Goal: Transaction & Acquisition: Purchase product/service

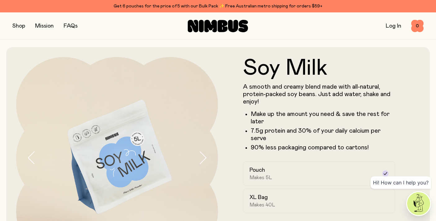
click at [19, 27] on button "button" at bounding box center [18, 26] width 13 height 9
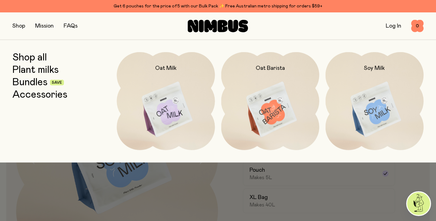
click at [32, 59] on link "Shop all" at bounding box center [29, 57] width 34 height 11
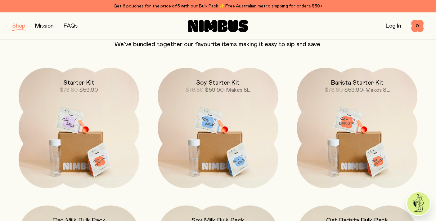
scroll to position [414, 0]
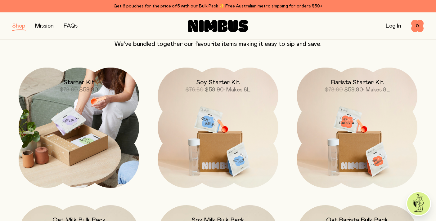
click at [70, 130] on img at bounding box center [79, 128] width 120 height 120
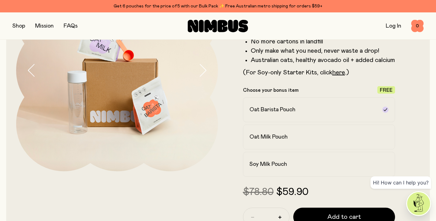
scroll to position [88, 0]
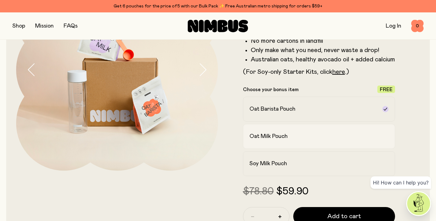
click at [278, 138] on h2 "Oat Milk Pouch" at bounding box center [268, 136] width 38 height 7
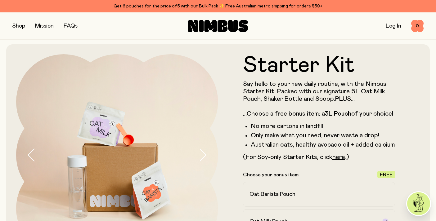
scroll to position [0, 0]
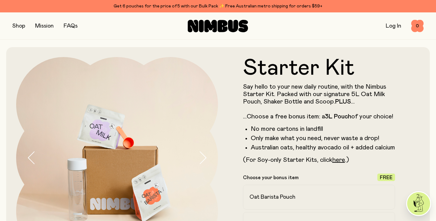
click at [303, 149] on li "Australian oats, healthy avocado oil + added calcium" at bounding box center [323, 147] width 145 height 7
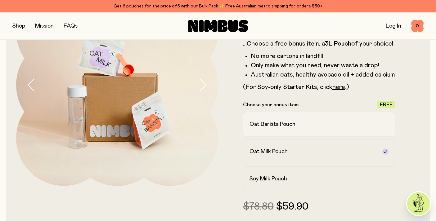
scroll to position [74, 0]
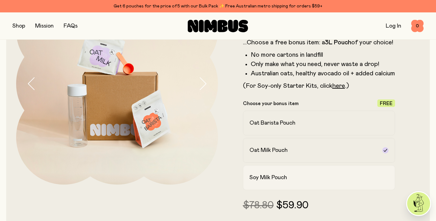
click at [290, 181] on div "Soy Milk Pouch" at bounding box center [313, 177] width 128 height 7
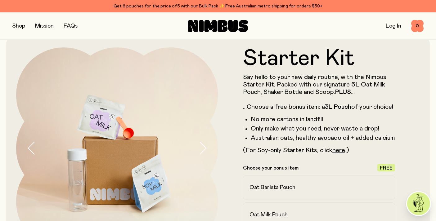
scroll to position [11, 0]
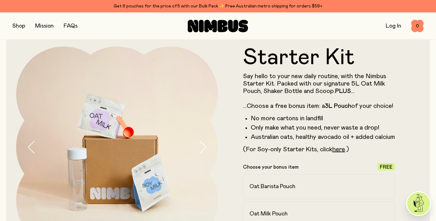
click at [346, 91] on strong "PLUS" at bounding box center [343, 91] width 16 height 6
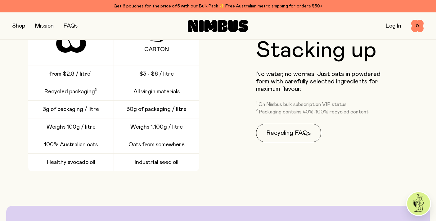
scroll to position [1336, 0]
